Goal: Task Accomplishment & Management: Manage account settings

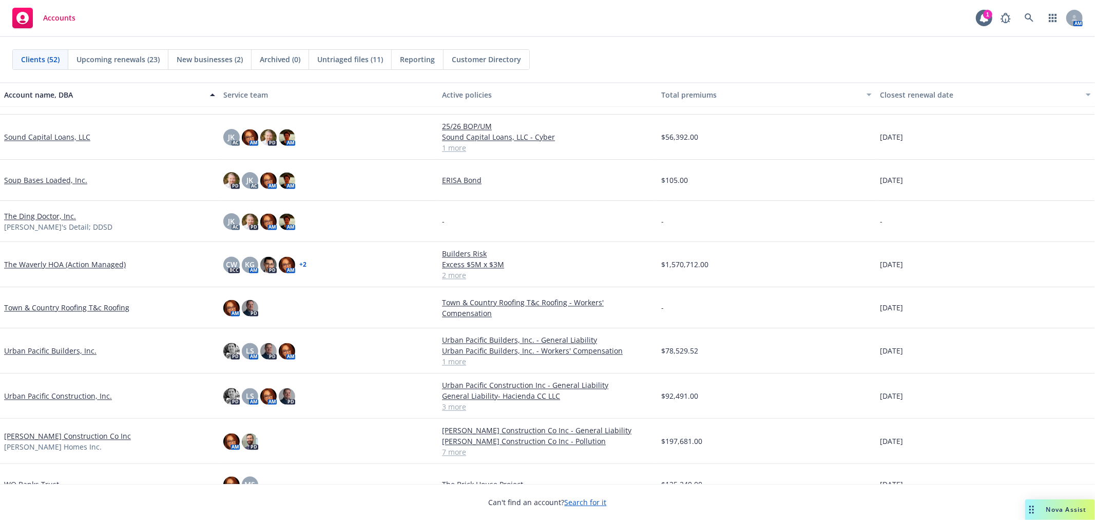
scroll to position [1779, 0]
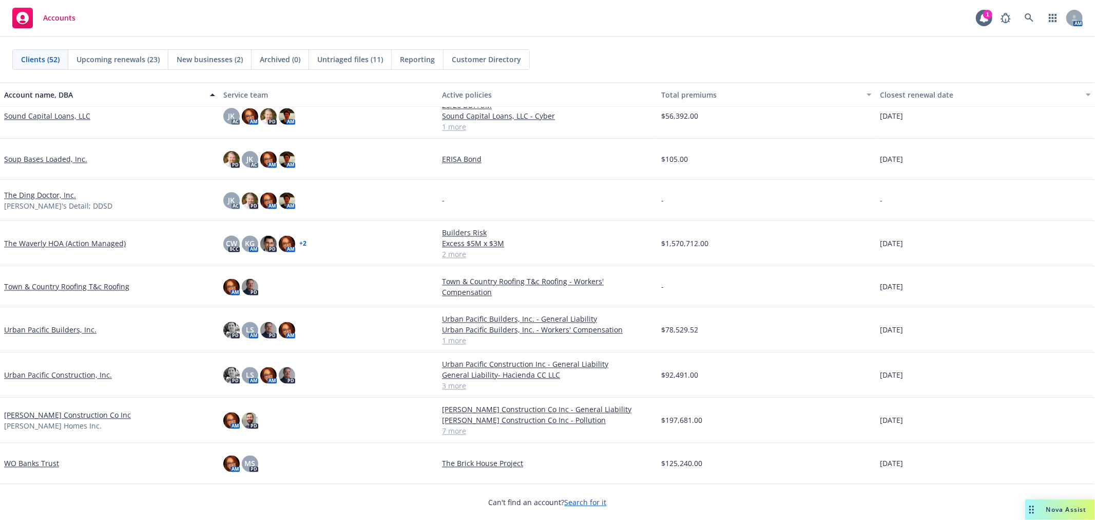
click at [35, 324] on link "Urban Pacific Builders, Inc." at bounding box center [50, 329] width 92 height 11
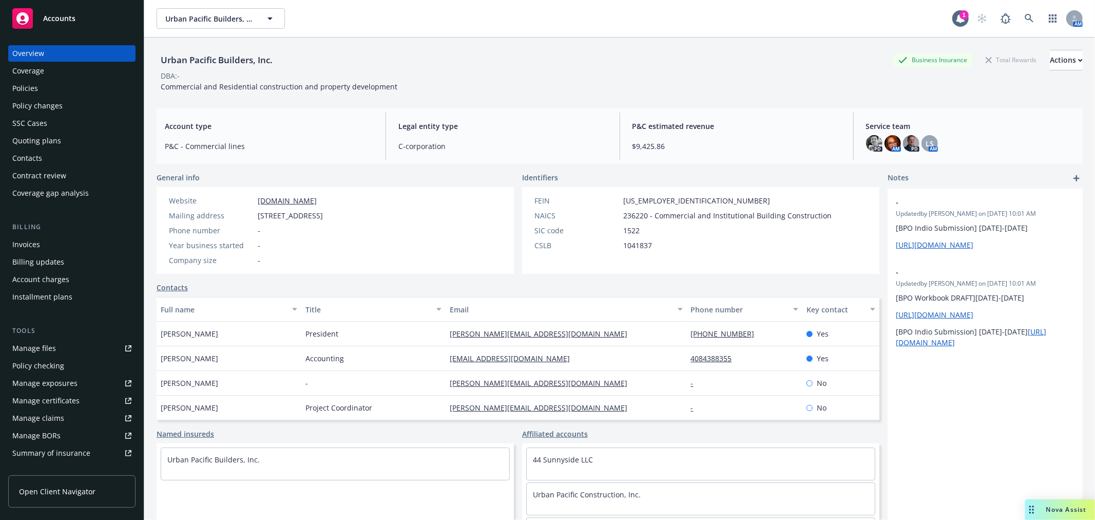
click at [50, 17] on span "Accounts" at bounding box center [59, 18] width 32 height 8
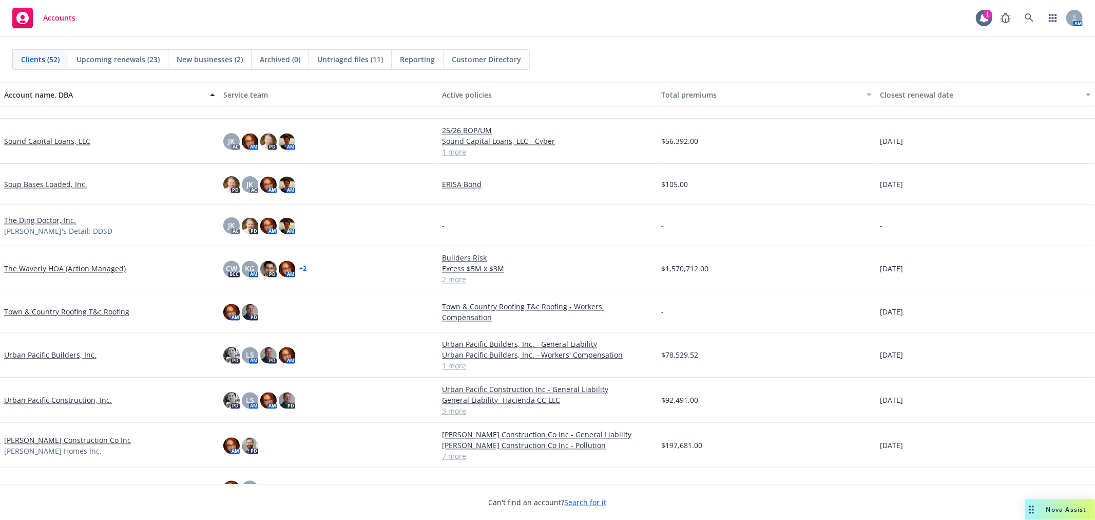
scroll to position [1779, 0]
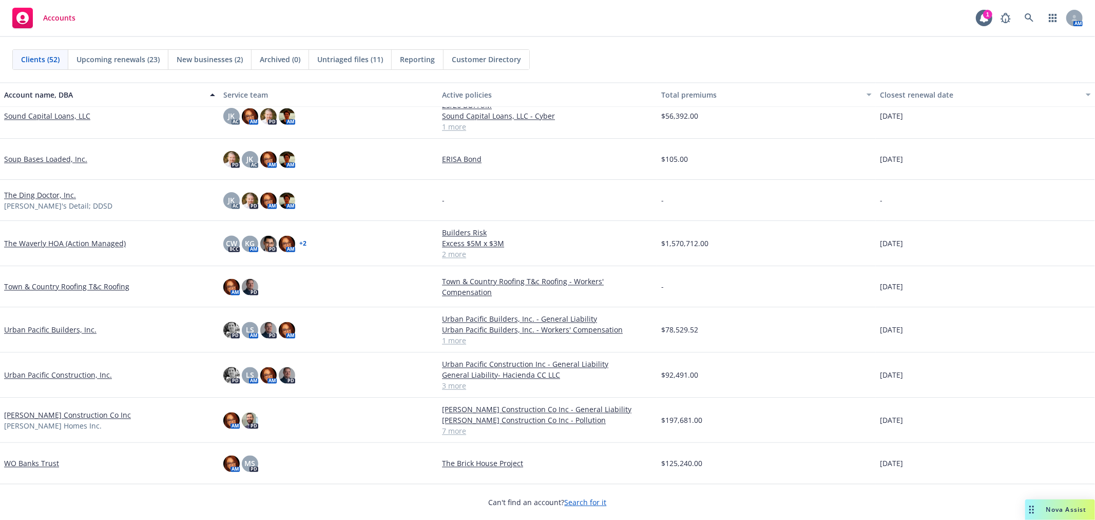
click at [40, 461] on link "WO Banks Trust" at bounding box center [31, 462] width 55 height 11
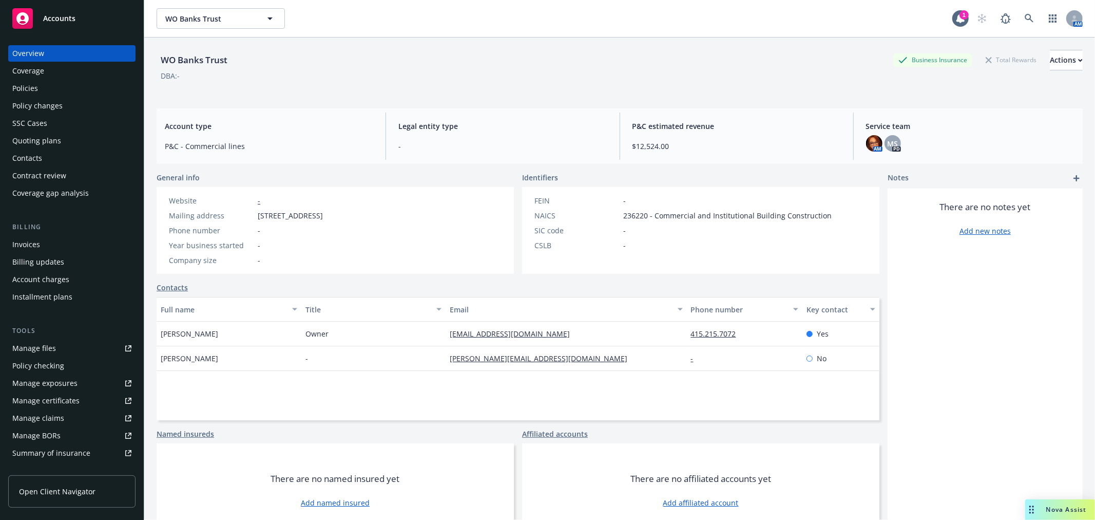
click at [53, 88] on div "Policies" at bounding box center [71, 88] width 119 height 16
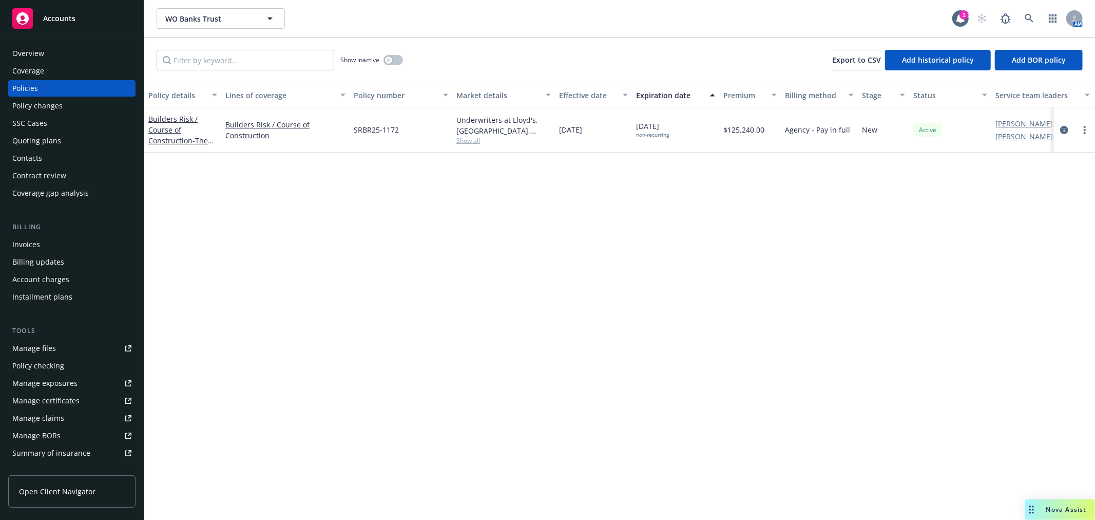
click at [47, 245] on div "Invoices" at bounding box center [71, 244] width 119 height 16
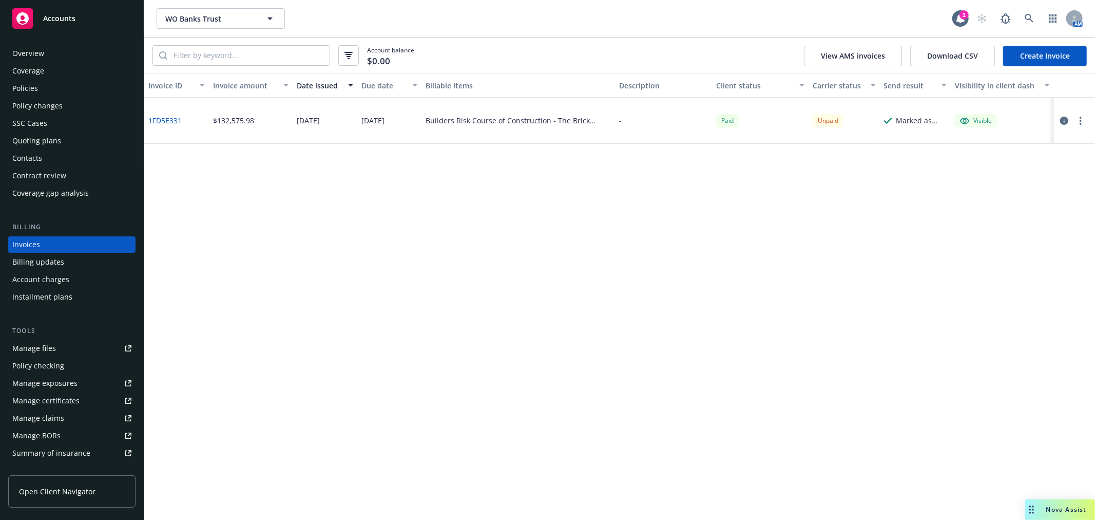
click at [161, 116] on link "1FD5E331" at bounding box center [164, 120] width 33 height 11
click at [1078, 120] on button "button" at bounding box center [1081, 120] width 12 height 12
click at [1075, 114] on button "button" at bounding box center [1081, 120] width 12 height 12
click at [1081, 121] on circle "button" at bounding box center [1081, 121] width 2 height 2
click at [741, 213] on div "Invoice ID Invoice amount Date issued Due date Billable items Description Clien…" at bounding box center [619, 296] width 951 height 447
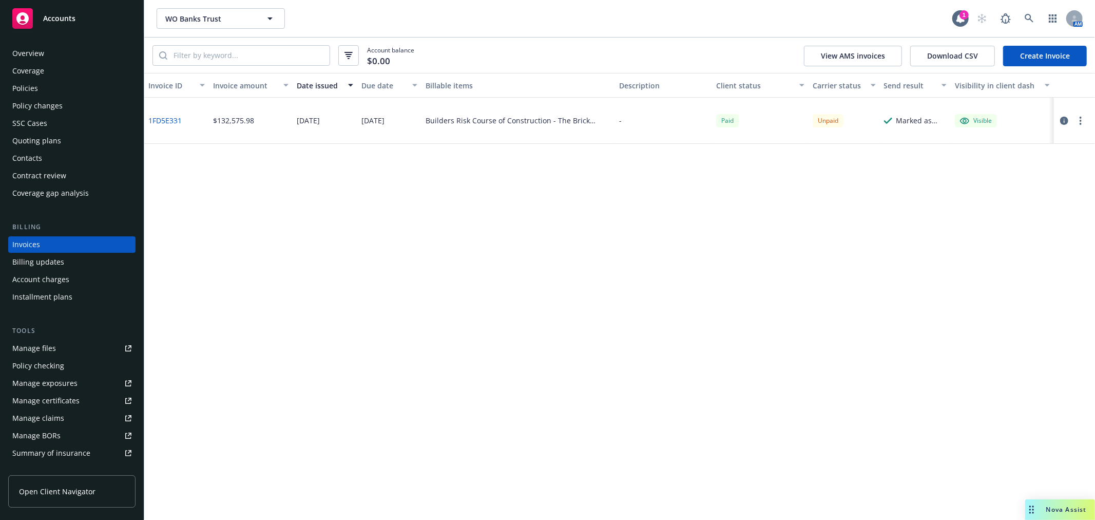
click at [58, 85] on div "Policies" at bounding box center [71, 88] width 119 height 16
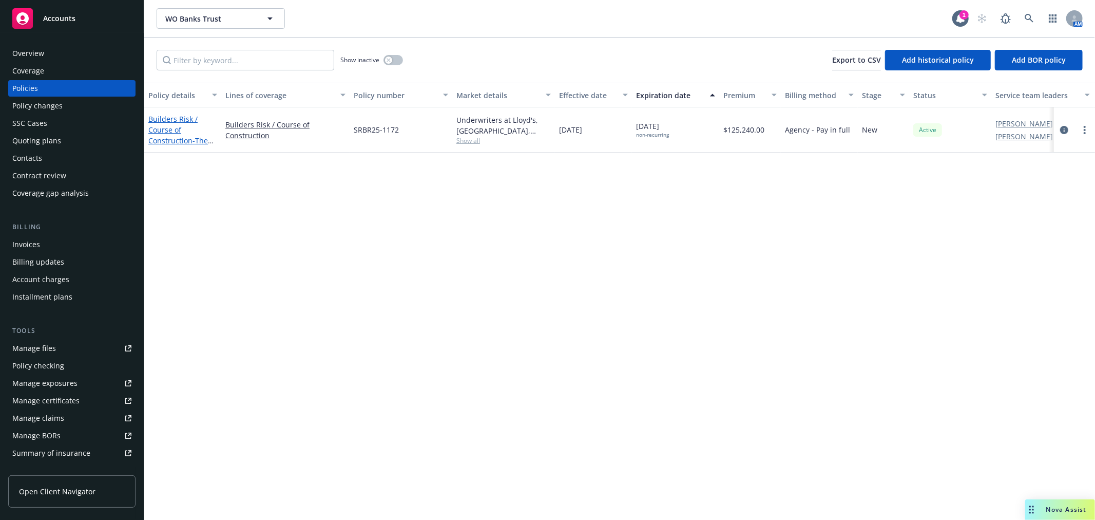
click at [161, 116] on link "Builders Risk / Course of Construction - The Brick House Project" at bounding box center [181, 135] width 66 height 42
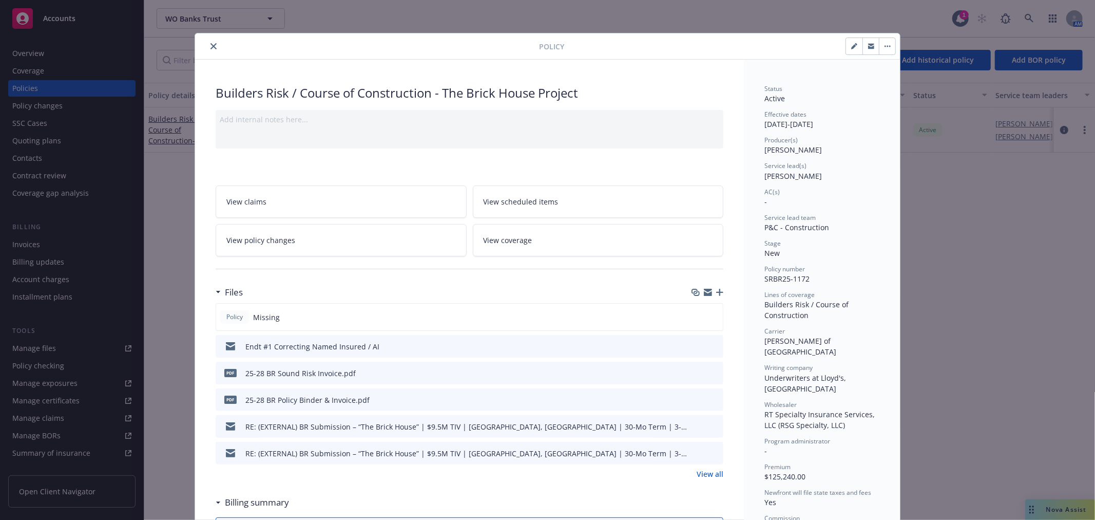
click at [849, 43] on button "button" at bounding box center [854, 46] width 16 height 16
select select "NEW"
select select "other"
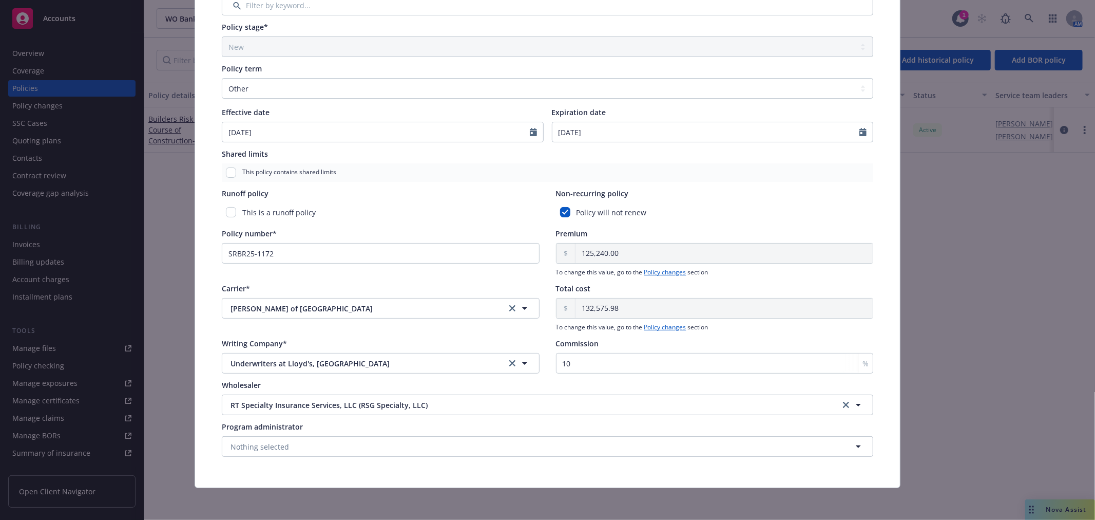
scroll to position [321, 0]
click at [663, 271] on link "Policy changes" at bounding box center [665, 271] width 42 height 9
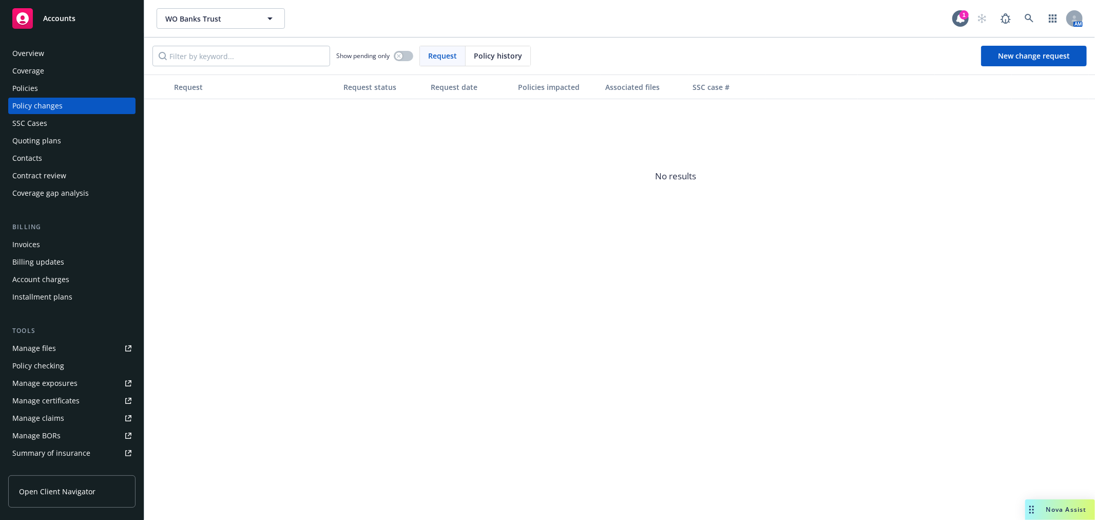
click at [507, 53] on span "Policy history" at bounding box center [498, 55] width 48 height 11
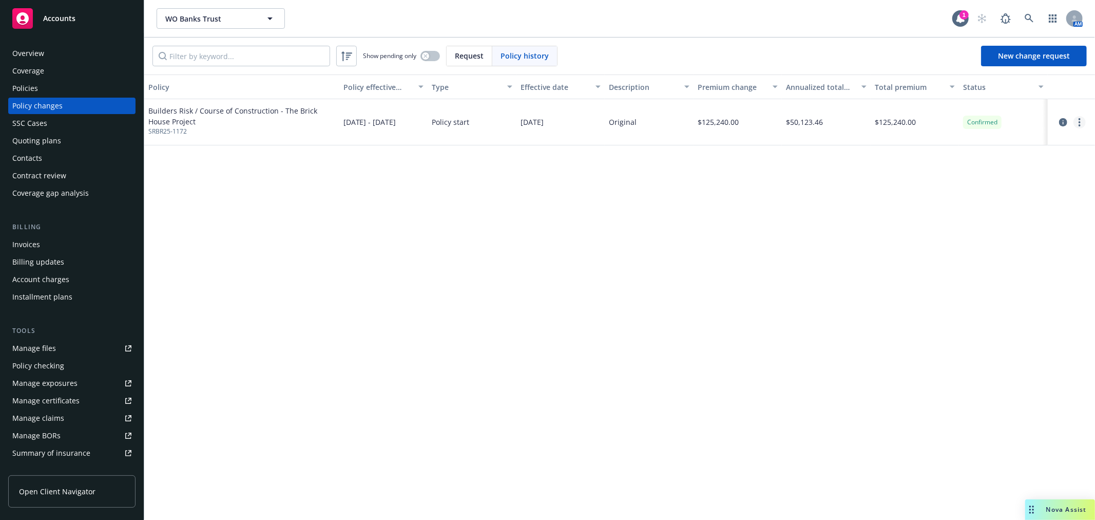
click at [1079, 121] on icon "more" at bounding box center [1080, 122] width 2 height 8
click at [965, 204] on link "Edit billing info" at bounding box center [997, 205] width 176 height 21
select select "CA"
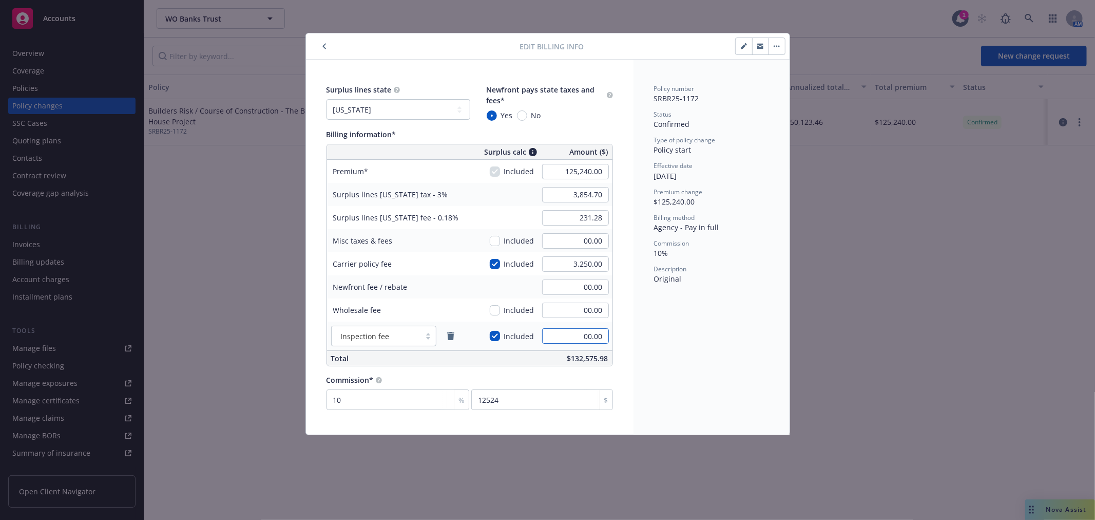
click at [565, 333] on input "00.00" at bounding box center [575, 335] width 67 height 15
type input "750"
type input "3,877.20"
type input "232.63"
type input "750.00"
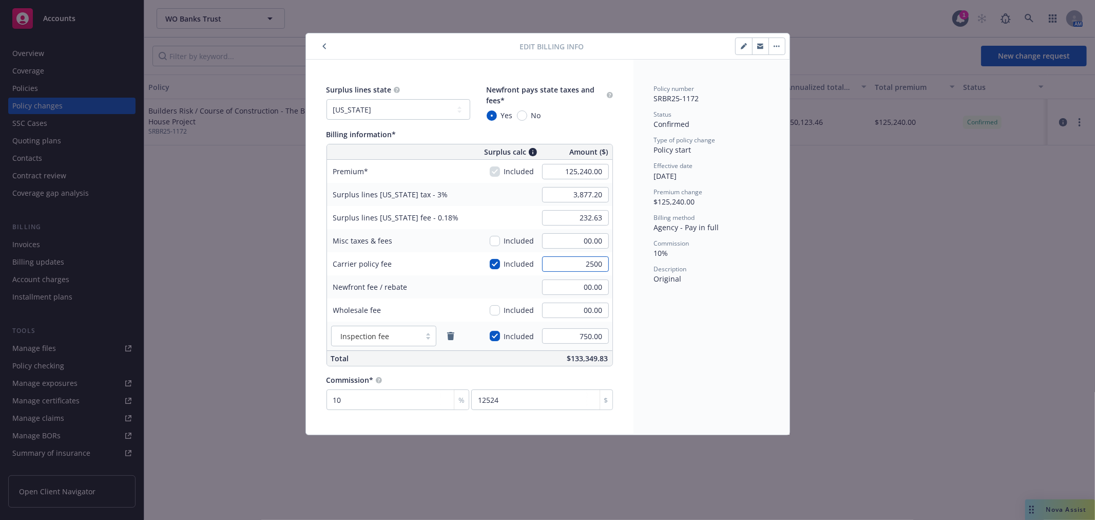
type input "2500"
type input "3,854.70"
type input "231.28"
type input "2,500.00"
click at [627, 284] on div "Surplus lines state No surplus lines state Alaska Alabama Arkansas Arizona Cali…" at bounding box center [470, 247] width 328 height 375
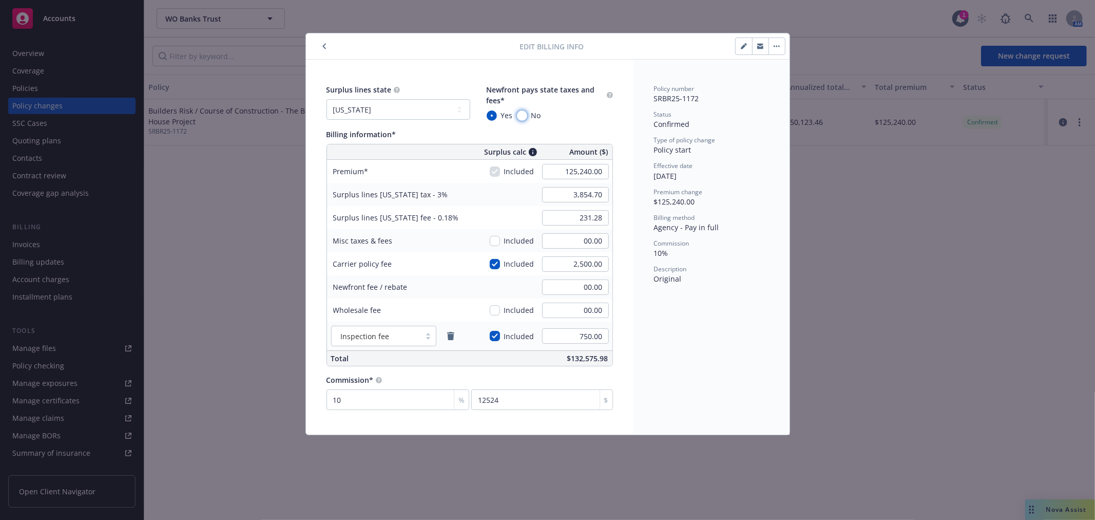
click at [524, 111] on input "No" at bounding box center [522, 115] width 10 height 10
radio input "true"
click at [325, 44] on icon "button" at bounding box center [323, 47] width 3 height 6
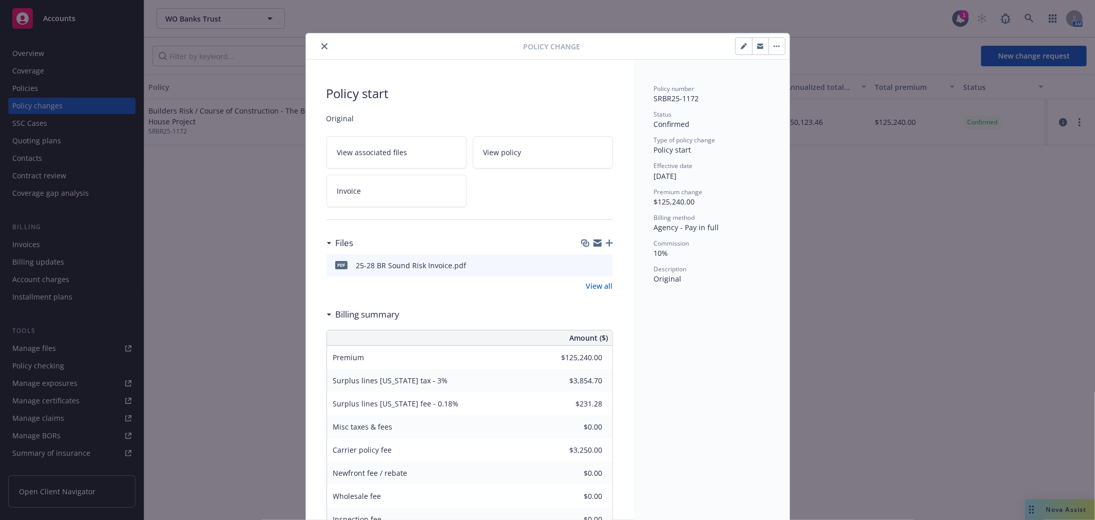
click at [321, 48] on icon "close" at bounding box center [324, 46] width 6 height 6
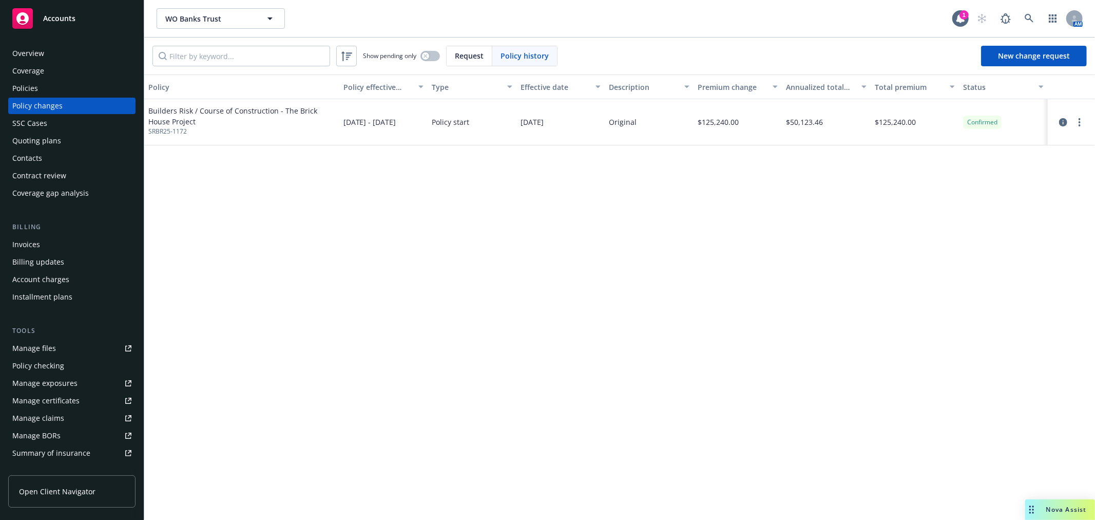
click at [67, 21] on span "Accounts" at bounding box center [59, 18] width 32 height 8
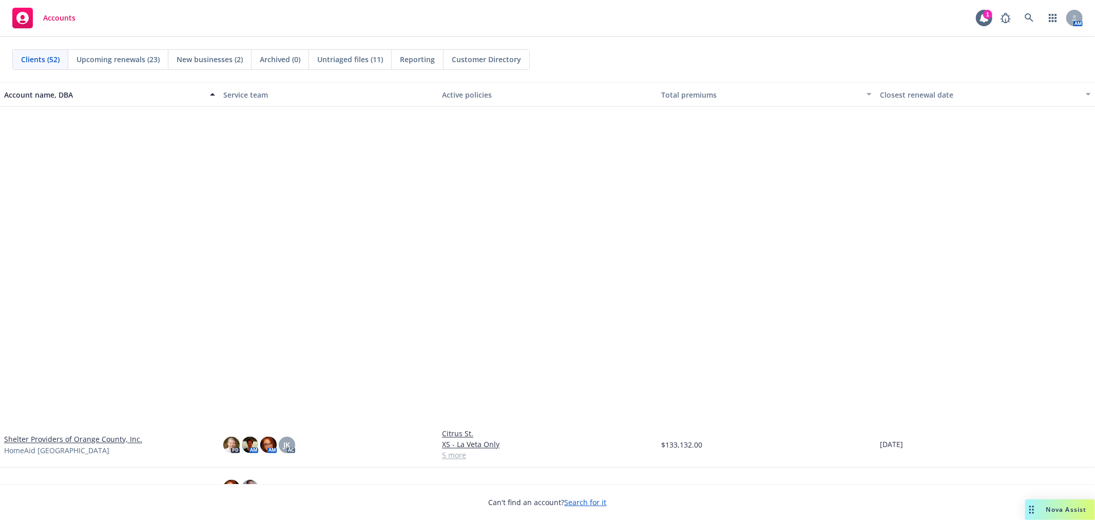
scroll to position [1758, 0]
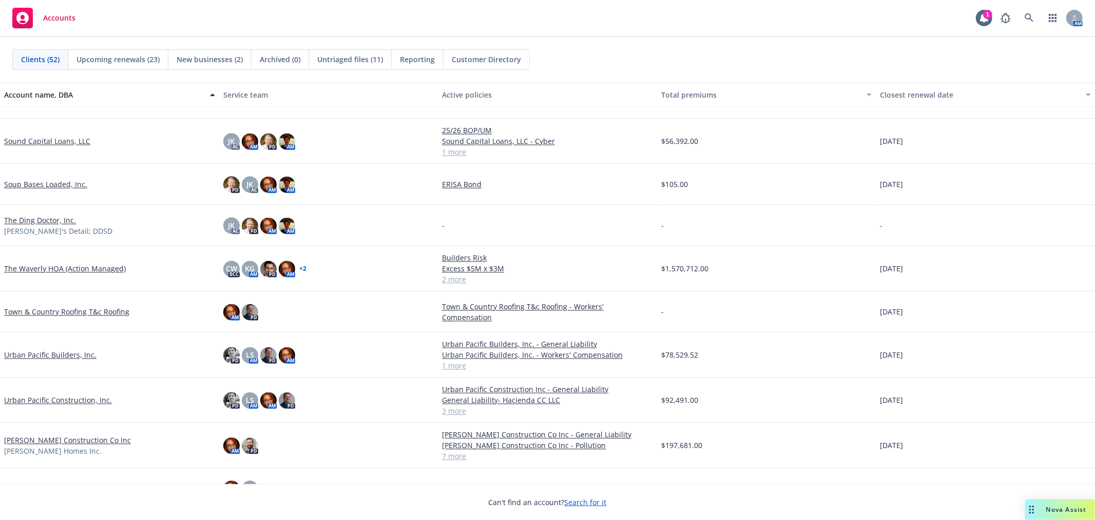
click at [53, 396] on link "Urban Pacific Construction, Inc." at bounding box center [58, 399] width 108 height 11
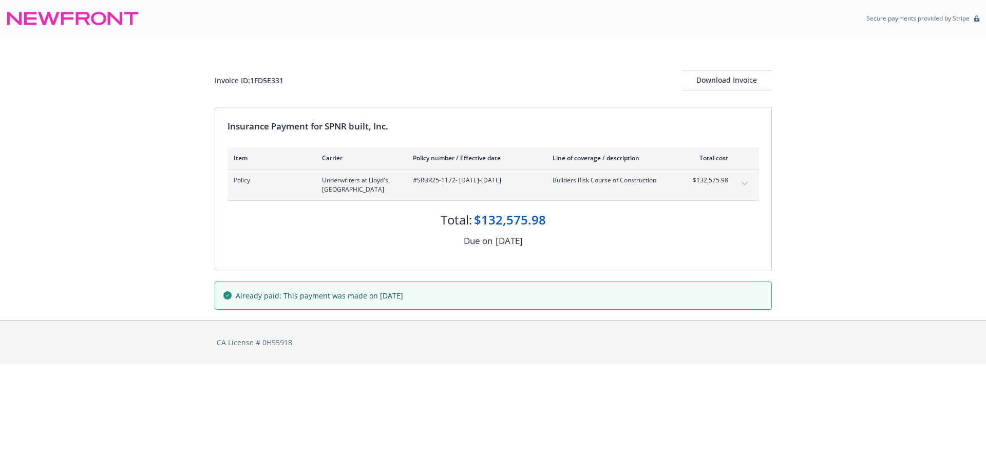
click at [745, 180] on button "expand content" at bounding box center [744, 184] width 16 height 16
